Goal: Information Seeking & Learning: Learn about a topic

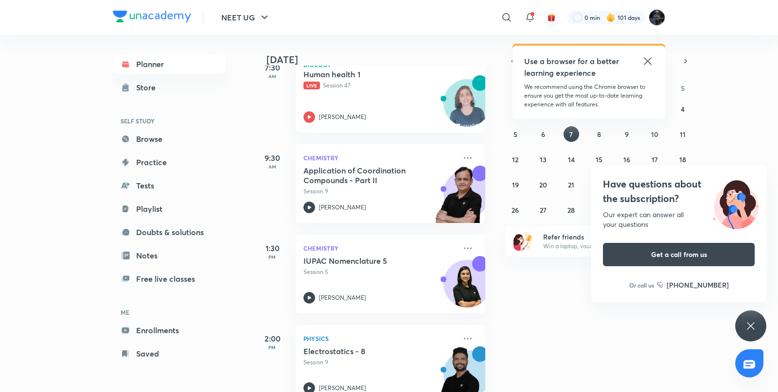
scroll to position [159, 0]
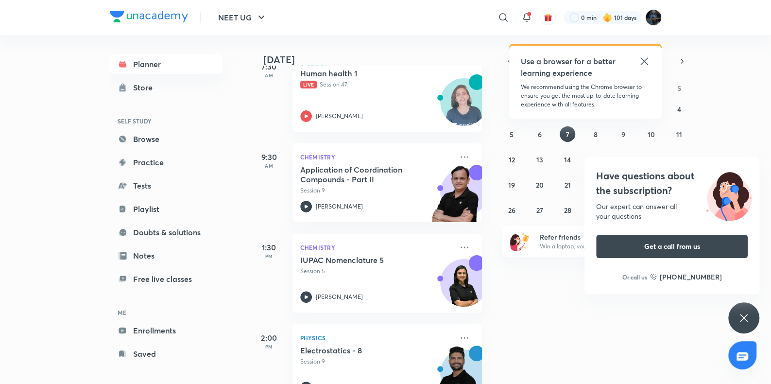
click at [770, 85] on div "[DATE] Good morning, Purnima You have 6 events [DATE] Give us your feedback on …" at bounding box center [510, 209] width 520 height 349
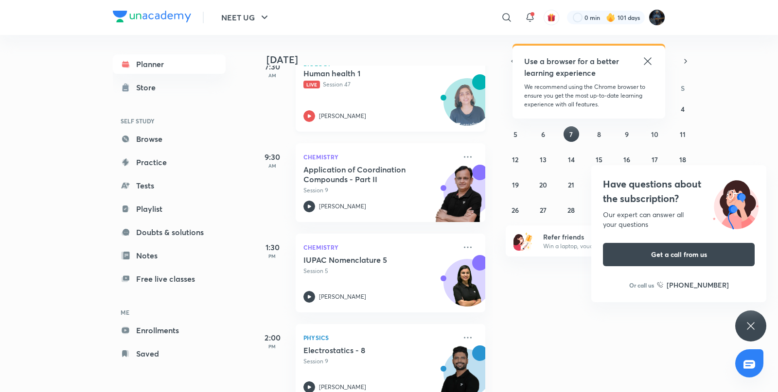
click at [306, 119] on icon at bounding box center [309, 116] width 12 height 12
click at [505, 17] on icon at bounding box center [507, 18] width 12 height 12
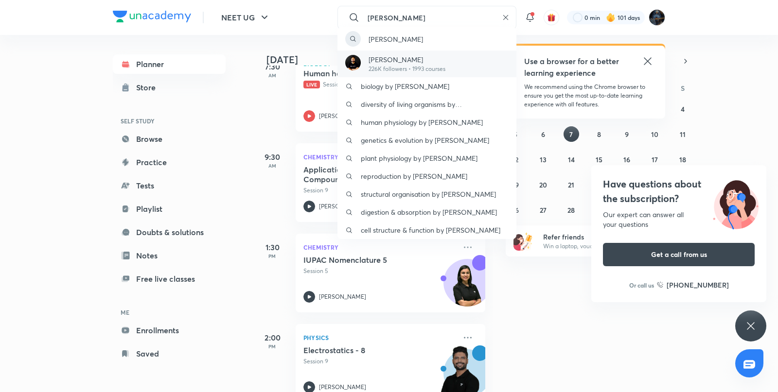
type input "[PERSON_NAME]"
click at [448, 55] on div "[PERSON_NAME] 226K followers • 1993 courses" at bounding box center [426, 64] width 179 height 27
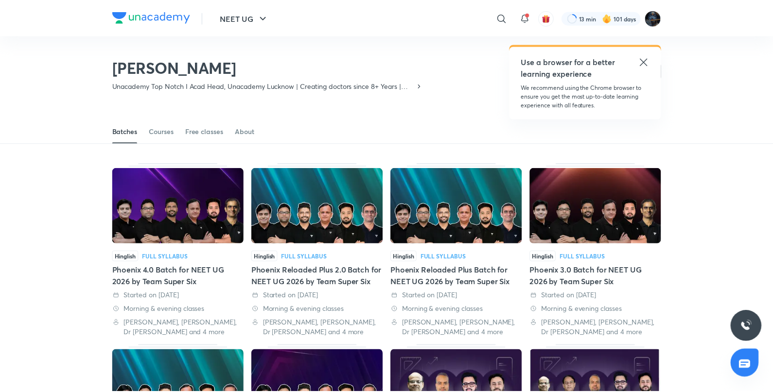
scroll to position [43, 0]
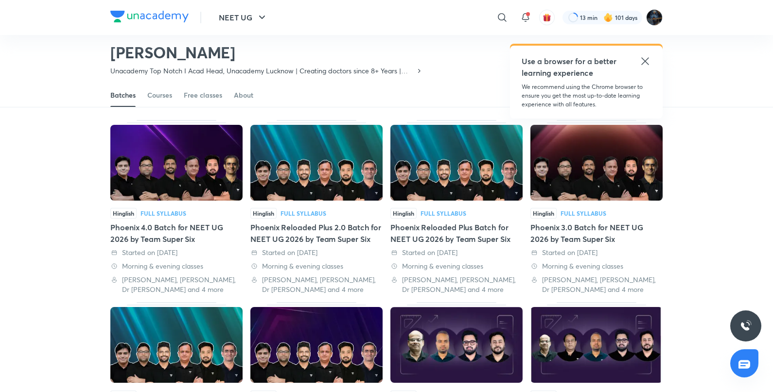
click at [174, 92] on div "Batches Courses Free classes About" at bounding box center [386, 95] width 552 height 23
click at [164, 94] on div "Courses" at bounding box center [159, 95] width 25 height 10
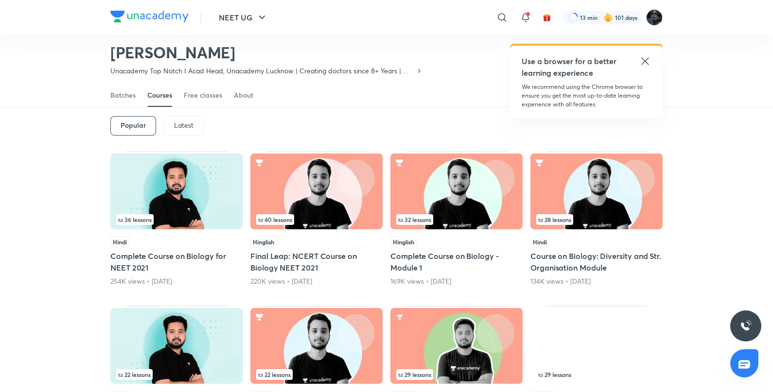
click at [197, 124] on div "Latest" at bounding box center [184, 125] width 40 height 19
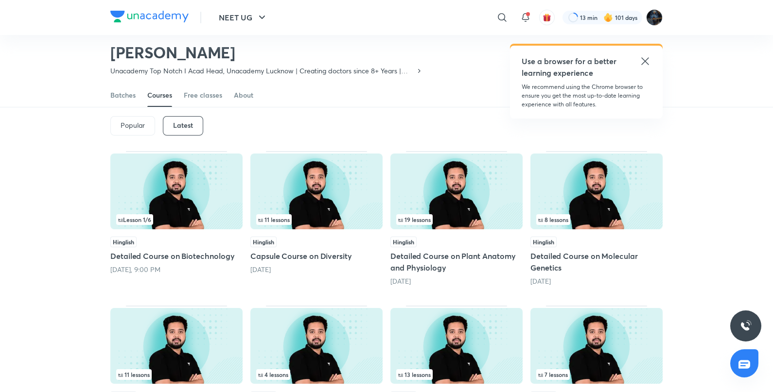
click at [183, 211] on img at bounding box center [176, 192] width 132 height 76
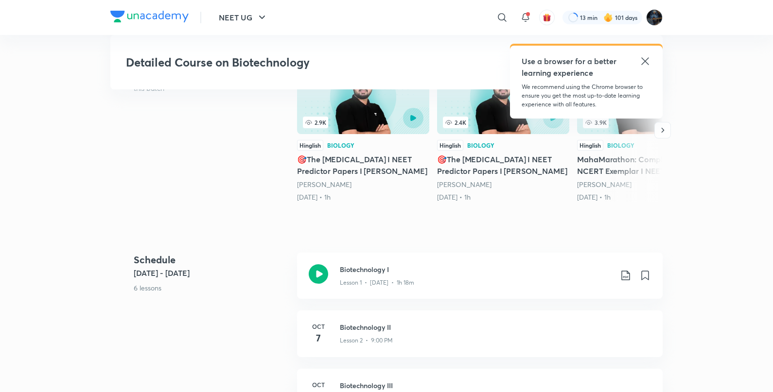
scroll to position [257, 0]
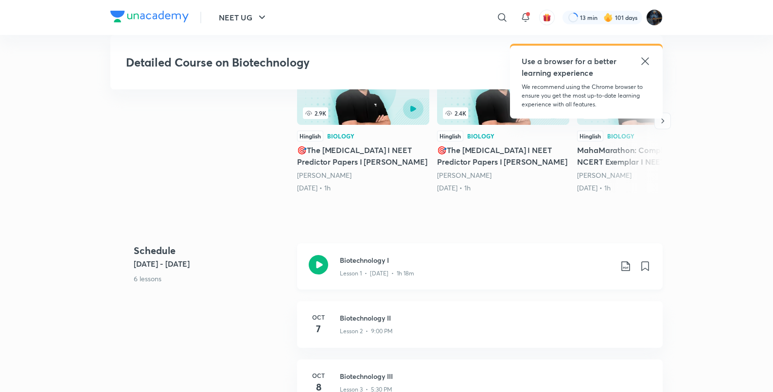
click at [316, 253] on div "Biotechnology I Lesson 1 • [DATE] • 1h 18m" at bounding box center [480, 267] width 366 height 46
